Goal: Find specific page/section: Find specific page/section

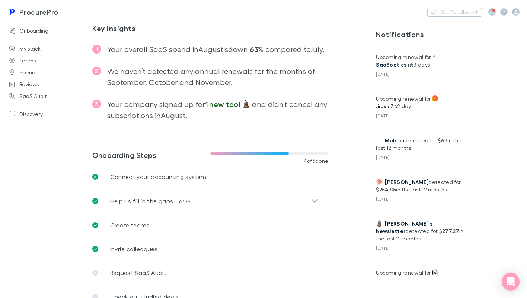
scroll to position [170, 0]
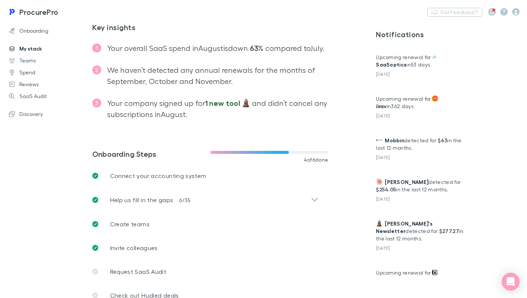
click at [33, 51] on link "My stack" at bounding box center [45, 49] width 89 height 12
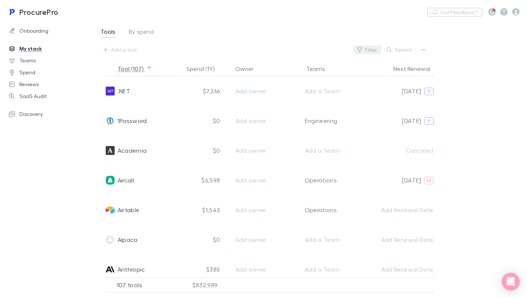
click at [369, 51] on button "Filter" at bounding box center [367, 49] width 28 height 9
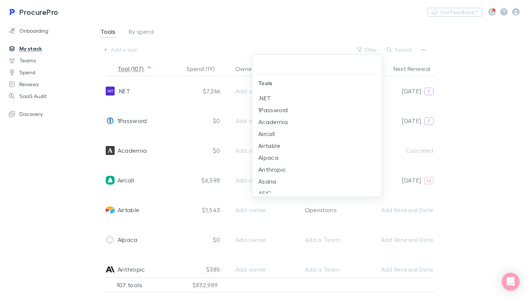
click at [250, 33] on div at bounding box center [263, 149] width 527 height 298
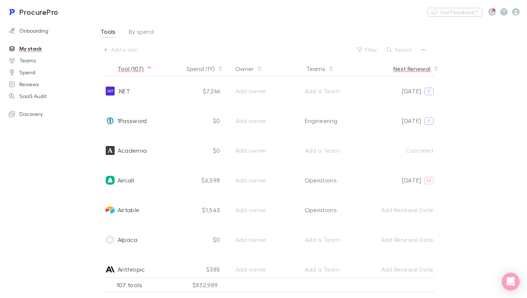
click at [402, 70] on button "Next Renewal" at bounding box center [416, 68] width 46 height 15
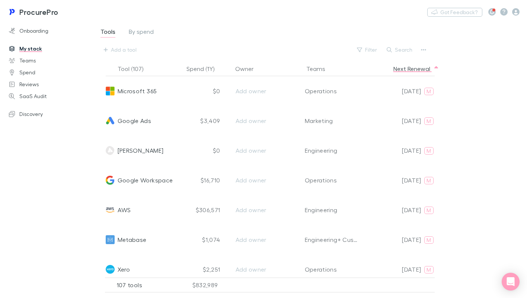
click at [402, 54] on div "Filter Search" at bounding box center [391, 50] width 76 height 10
click at [401, 52] on button "Search" at bounding box center [400, 49] width 34 height 9
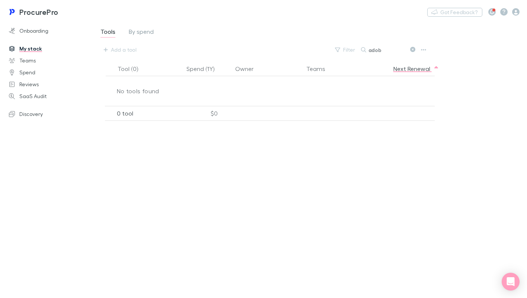
type input "adobe"
type input "magic"
